Goal: Information Seeking & Learning: Learn about a topic

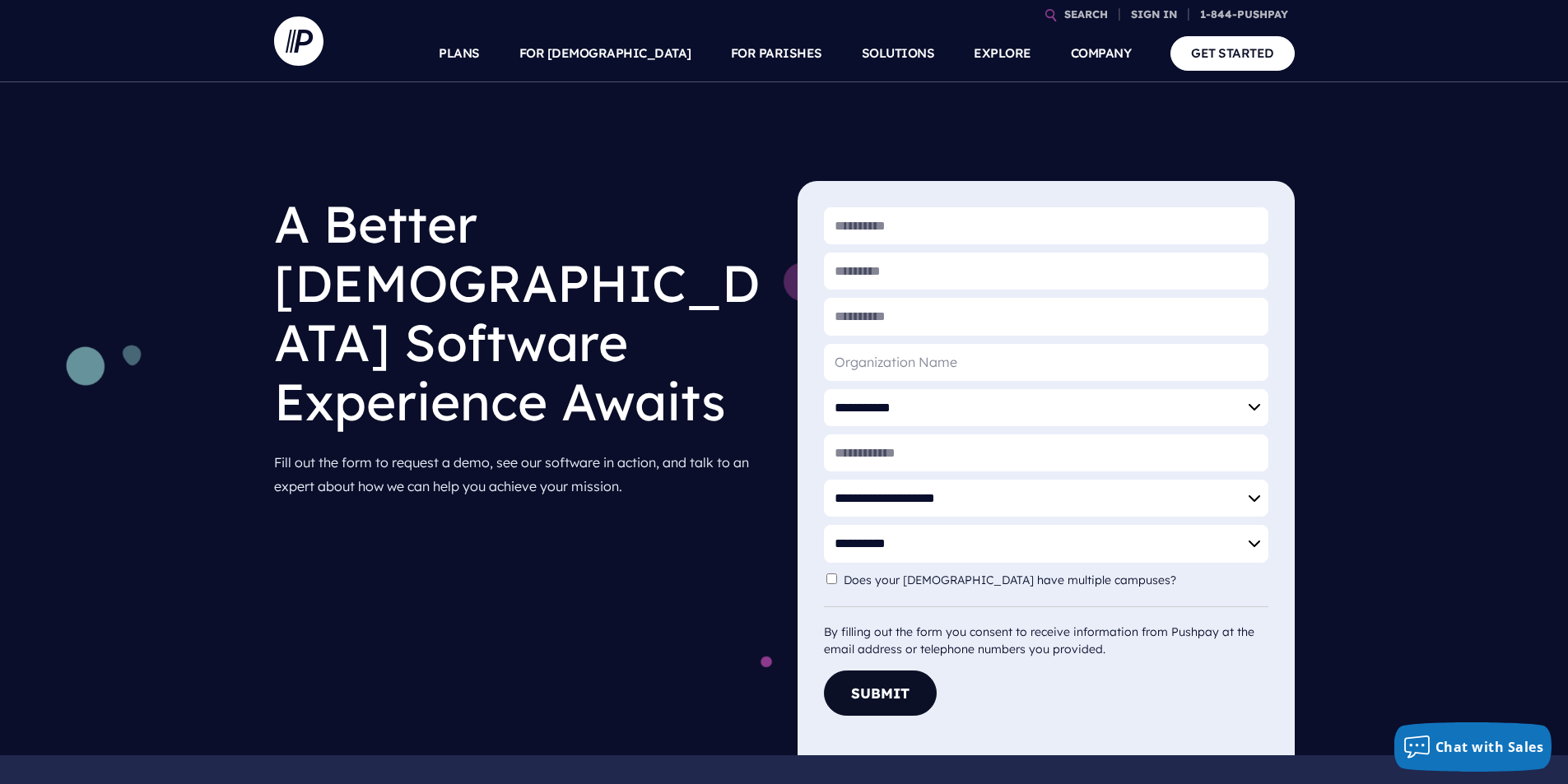
drag, startPoint x: 679, startPoint y: 534, endPoint x: 687, endPoint y: 520, distance: 16.1
click at [679, 535] on div "**********" at bounding box center [784, 418] width 1568 height 673
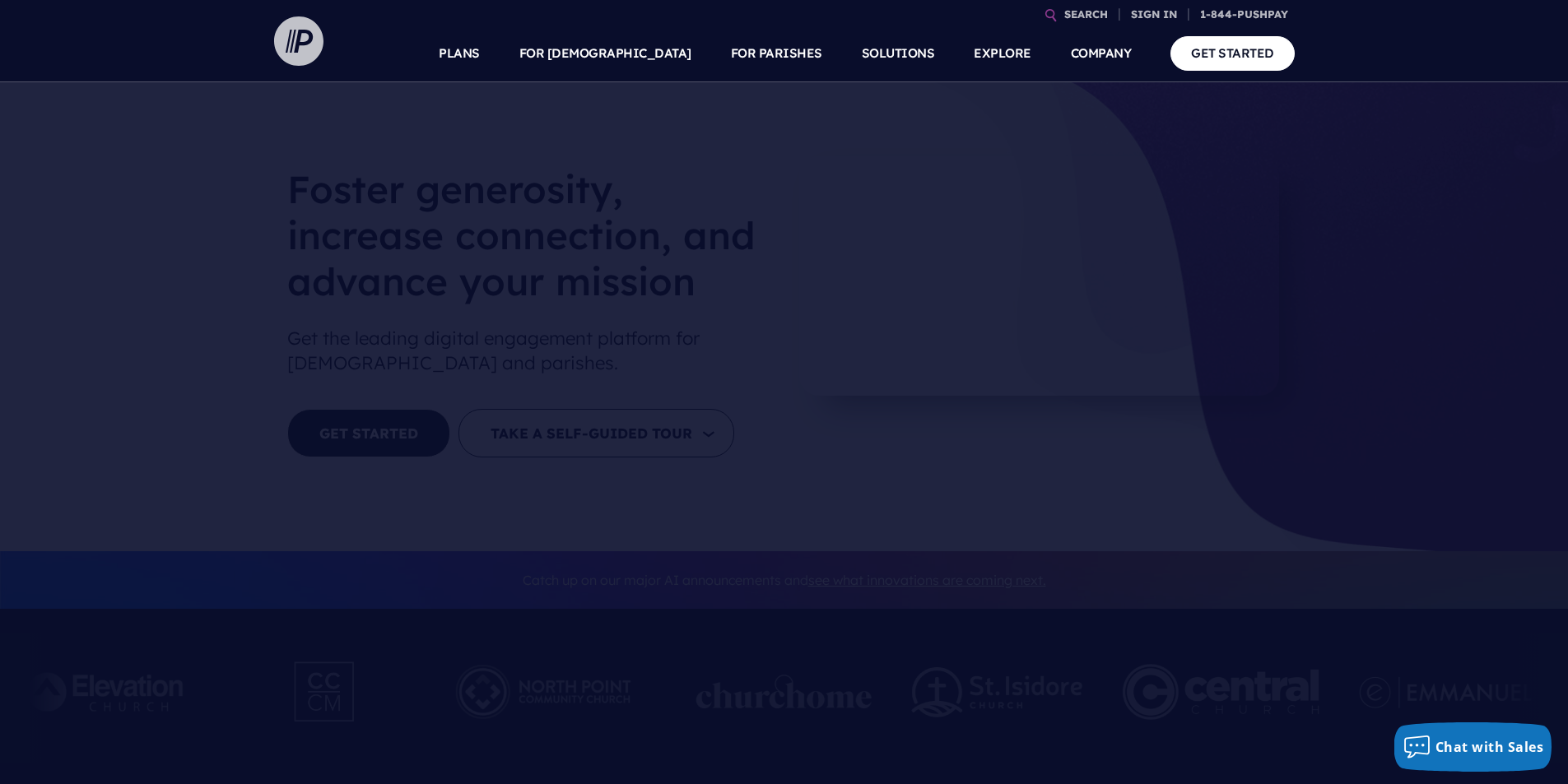
click at [303, 45] on img at bounding box center [298, 41] width 50 height 50
click at [1198, 53] on link "GET STARTED" at bounding box center [1232, 52] width 125 height 33
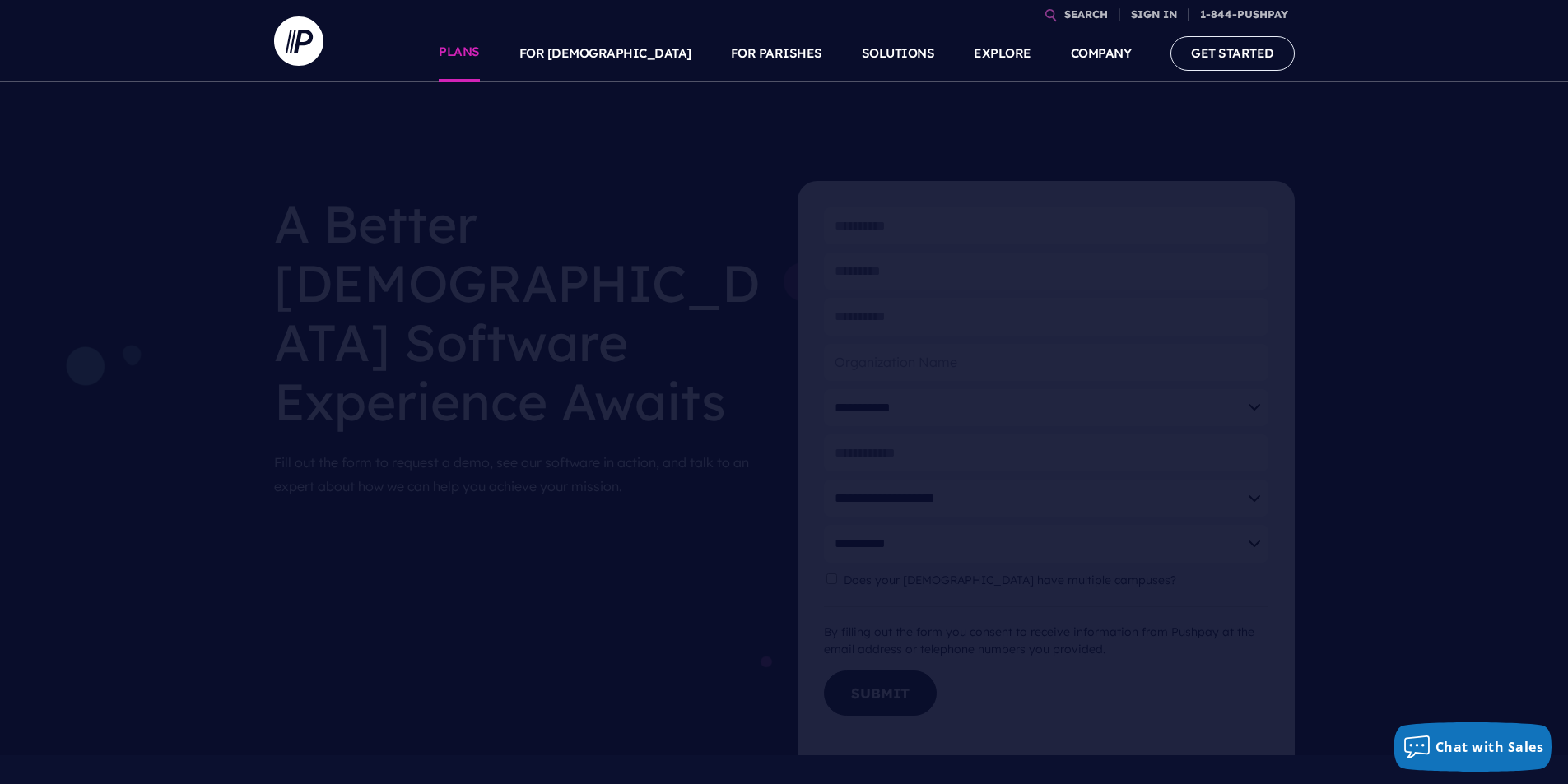
click at [480, 50] on link "PLANS" at bounding box center [460, 53] width 42 height 58
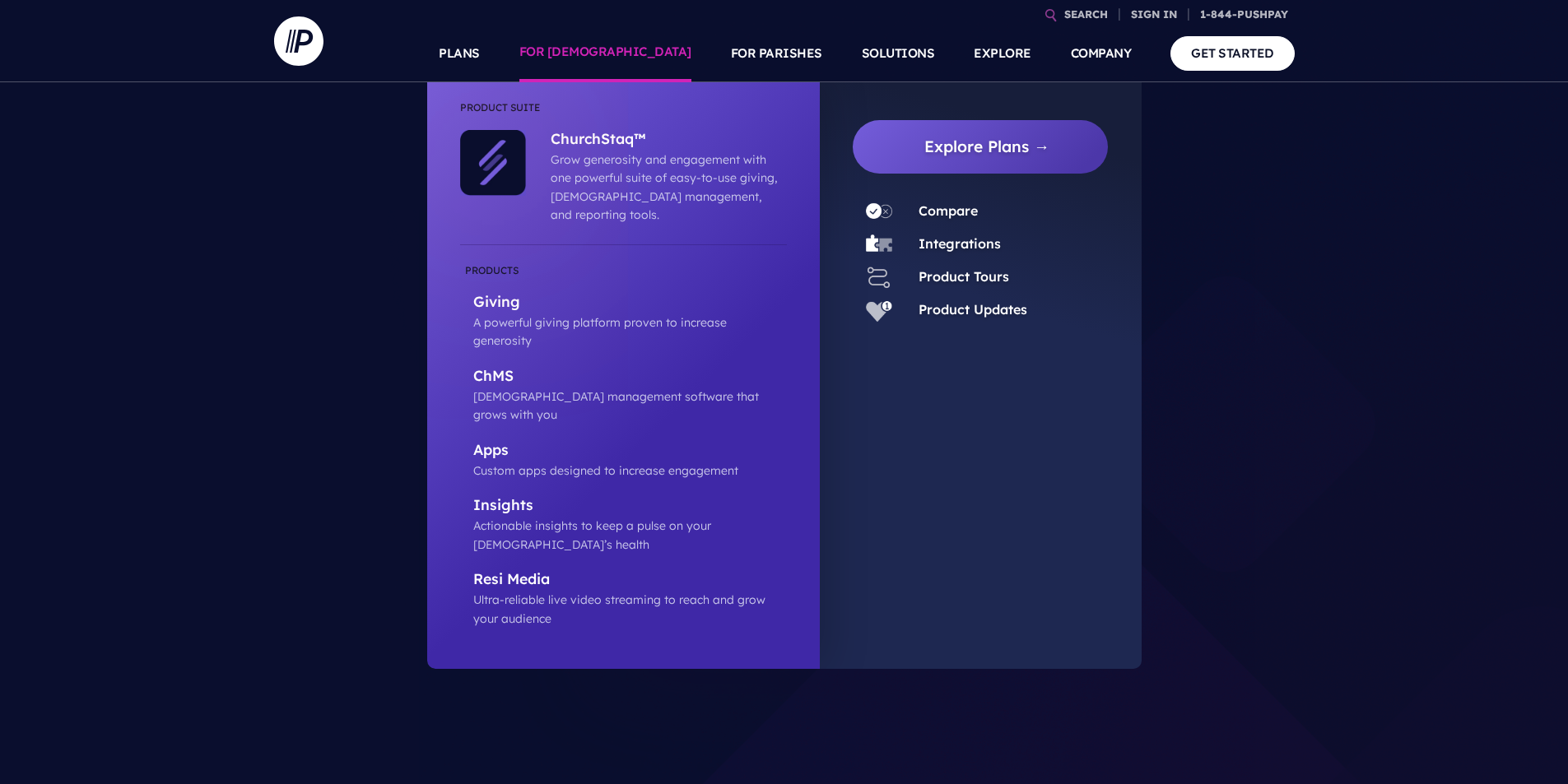
click at [677, 53] on link "FOR [DEMOGRAPHIC_DATA]" at bounding box center [605, 53] width 172 height 58
